Goal: Information Seeking & Learning: Learn about a topic

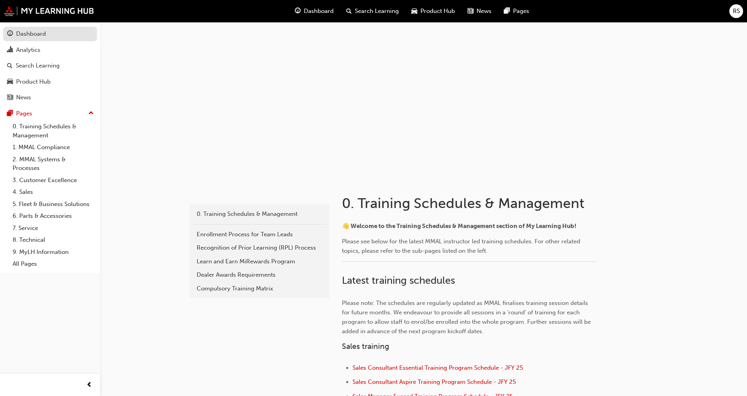
click at [32, 33] on div "Dashboard" at bounding box center [31, 33] width 30 height 9
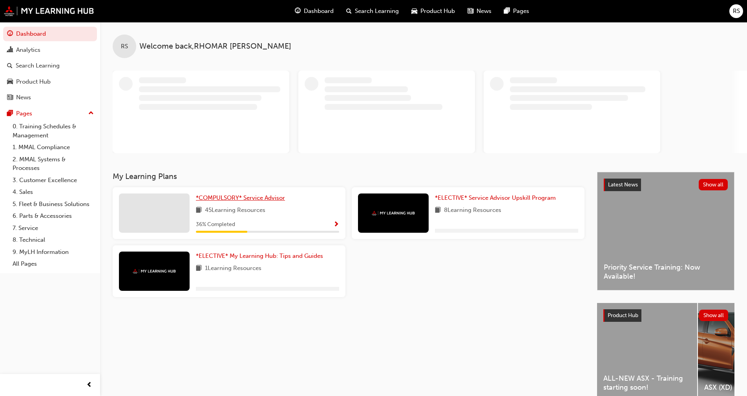
click at [208, 172] on div "RS Welcome back , [PERSON_NAME]" at bounding box center [423, 97] width 647 height 150
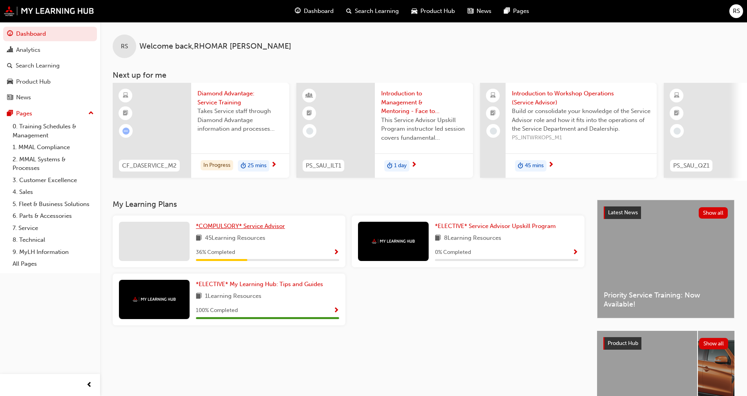
click at [214, 229] on span "*COMPULSORY* Service Advisor" at bounding box center [240, 226] width 89 height 7
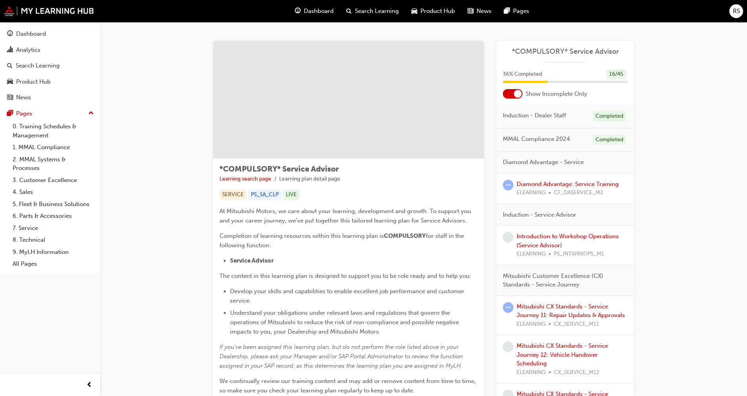
click at [546, 240] on div "Introduction to Workshop Operations (Service Advisor) ELEARNING PS_INTWRKOPS_M1" at bounding box center [572, 245] width 111 height 27
click at [527, 313] on link "Mitsubishi CX Standards - Service Journey 11: Repair Updates & Approvals" at bounding box center [571, 311] width 108 height 16
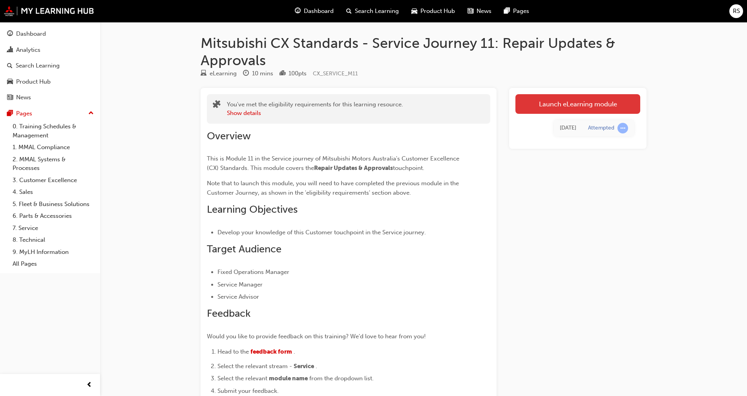
click at [543, 109] on link "Launch eLearning module" at bounding box center [578, 104] width 125 height 20
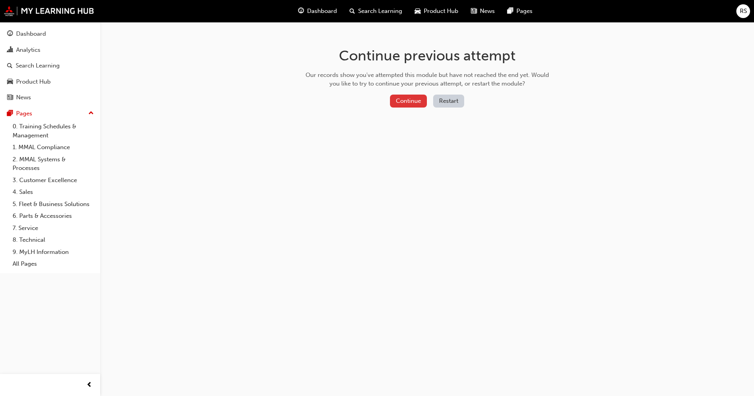
click at [403, 102] on button "Continue" at bounding box center [408, 101] width 37 height 13
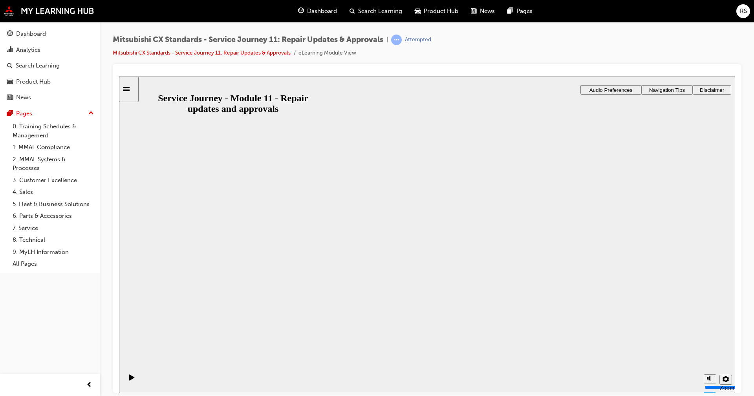
click at [149, 384] on button "Resume" at bounding box center [134, 388] width 30 height 9
